Goal: Task Accomplishment & Management: Use online tool/utility

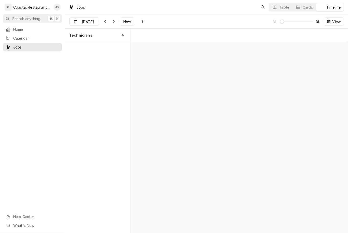
scroll to position [0, 2782]
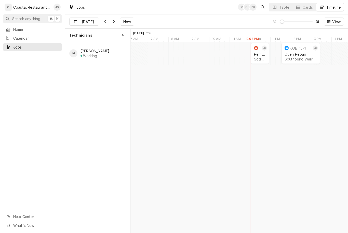
click at [262, 51] on div "Refrigeration Sodel Concepts | Fenwick Island, 19944" at bounding box center [260, 56] width 14 height 11
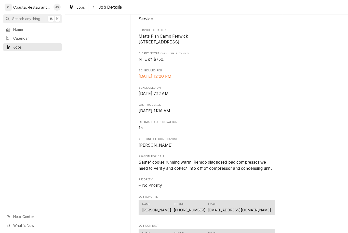
scroll to position [111, 0]
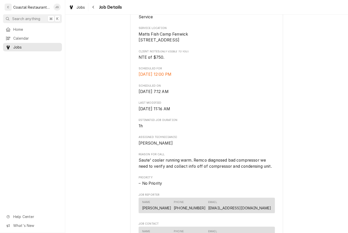
click at [27, 28] on span "Home" at bounding box center [36, 29] width 46 height 5
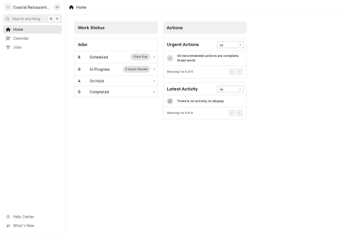
click at [111, 55] on div "8 Scheduled 1 Past Due" at bounding box center [114, 57] width 72 height 7
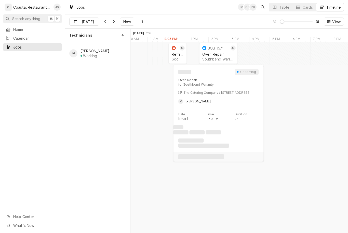
click at [214, 53] on div "Oven Repair" at bounding box center [218, 54] width 32 height 4
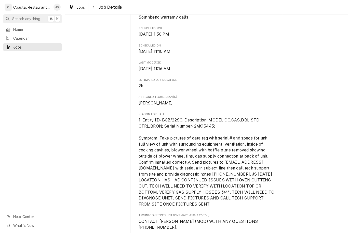
scroll to position [152, 0]
click at [34, 27] on span "Home" at bounding box center [36, 29] width 46 height 5
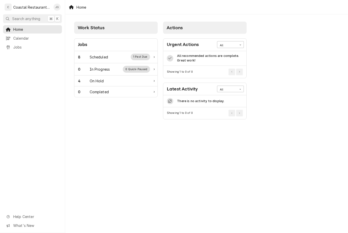
click at [100, 60] on div "8 Scheduled 1 Past Due" at bounding box center [114, 57] width 72 height 7
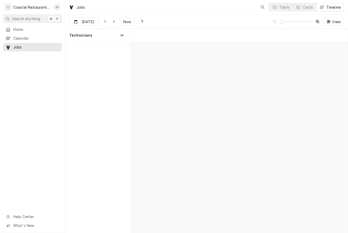
scroll to position [0, 4295]
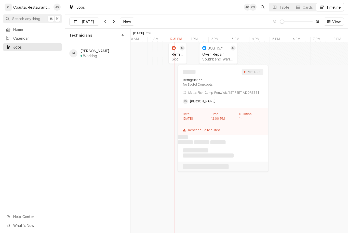
click at [177, 57] on div "Sodel Concepts | Fenwick Island, 19944" at bounding box center [178, 59] width 12 height 4
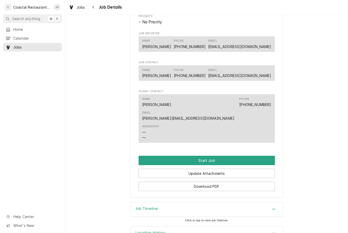
scroll to position [274, 0]
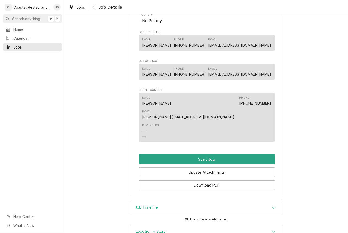
click at [210, 155] on button "Start Job" at bounding box center [206, 159] width 136 height 9
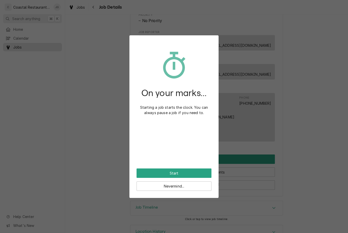
click at [186, 173] on button "Start" at bounding box center [173, 173] width 75 height 9
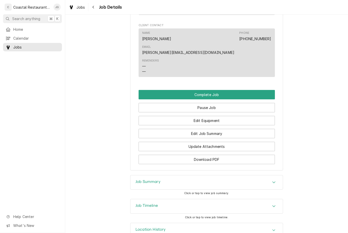
scroll to position [356, 0]
click at [214, 103] on button "Pause Job" at bounding box center [206, 107] width 136 height 9
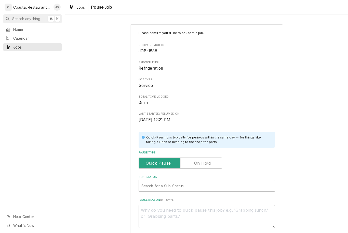
click at [210, 165] on input "Pause Type" at bounding box center [180, 163] width 79 height 11
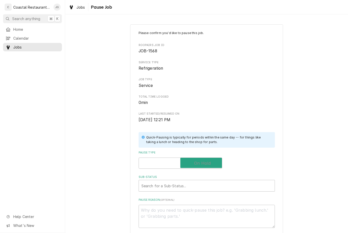
checkbox input "true"
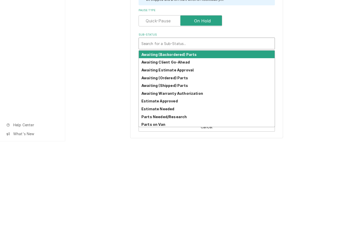
scroll to position [50, 0]
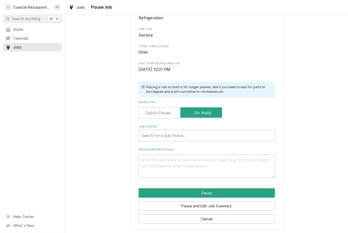
click at [312, 182] on div "Please confirm you'd like to pause this job. Roopairs Job ID JOB-1568 Service T…" at bounding box center [206, 101] width 283 height 265
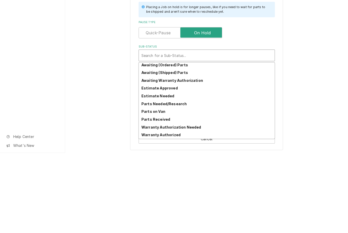
scroll to position [25, 0]
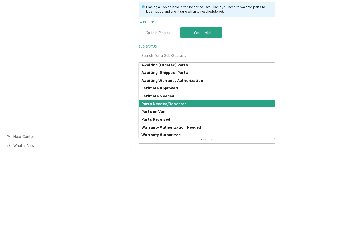
click at [182, 182] on strong "Parts Needed/Research" at bounding box center [163, 184] width 45 height 4
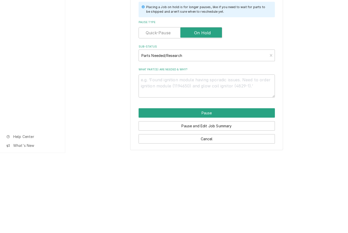
scroll to position [44, 0]
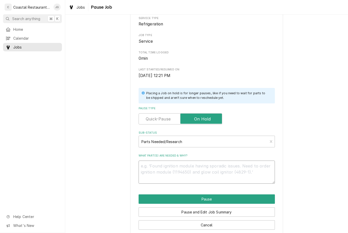
click at [172, 172] on textarea "What part(s) are needed & why?" at bounding box center [206, 172] width 136 height 23
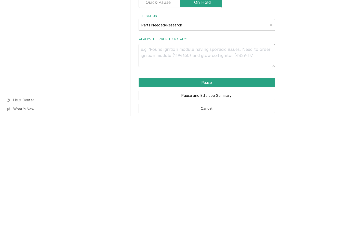
type textarea "x"
type textarea "Ge"
type textarea "x"
type textarea "Get"
type textarea "x"
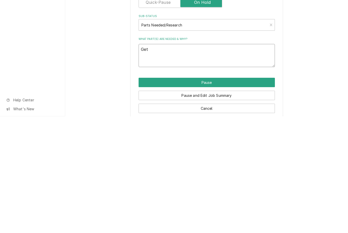
type textarea "Get"
type textarea "x"
type textarea "Get C"
type textarea "x"
type textarea "Get Co"
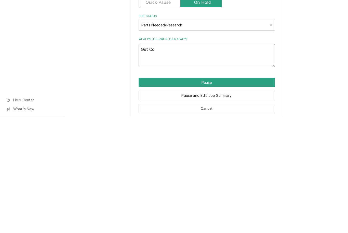
type textarea "x"
type textarea "Get Comp"
type textarea "x"
type textarea "Get Compr"
type textarea "x"
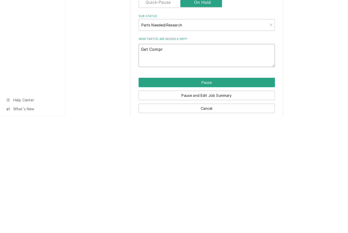
type textarea "Get Compre"
type textarea "x"
type textarea "Get Compres"
type textarea "x"
type textarea "Get Compress"
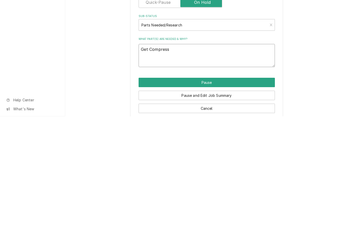
type textarea "x"
type textarea "Get Compresso"
type textarea "x"
type textarea "Get Compressor"
type textarea "x"
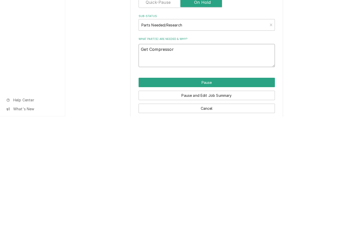
type textarea "Get Compressor"
type textarea "x"
type textarea "Get Compressor I"
type textarea "x"
type textarea "Get Compressor In"
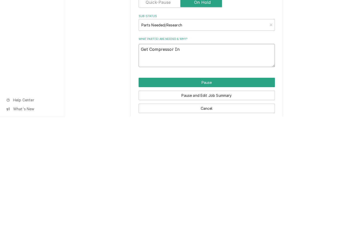
type textarea "x"
type textarea "Get Compressor Info"
type textarea "x"
type textarea "Get Compressor Info"
click at [209, 195] on button "Pause" at bounding box center [206, 199] width 136 height 9
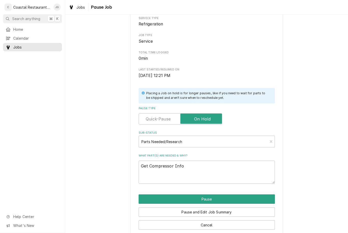
type textarea "x"
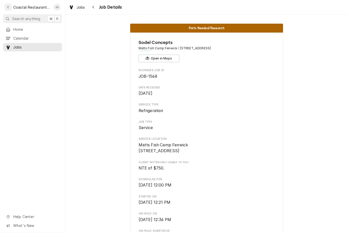
click at [34, 29] on span "Home" at bounding box center [36, 29] width 46 height 5
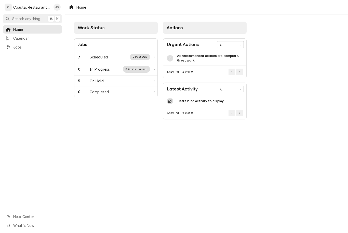
click at [104, 57] on div "Scheduled" at bounding box center [99, 56] width 18 height 5
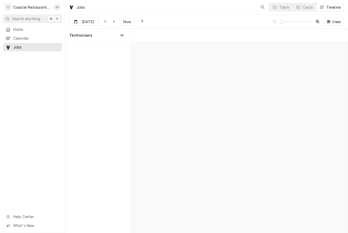
scroll to position [0, 4295]
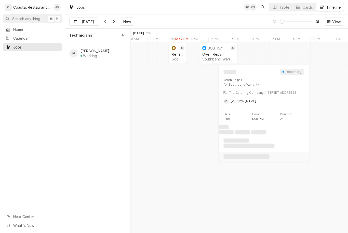
click at [217, 58] on div "Southbend Warranty | [GEOGRAPHIC_DATA], 19950" at bounding box center [218, 59] width 32 height 4
